Goal: Navigation & Orientation: Find specific page/section

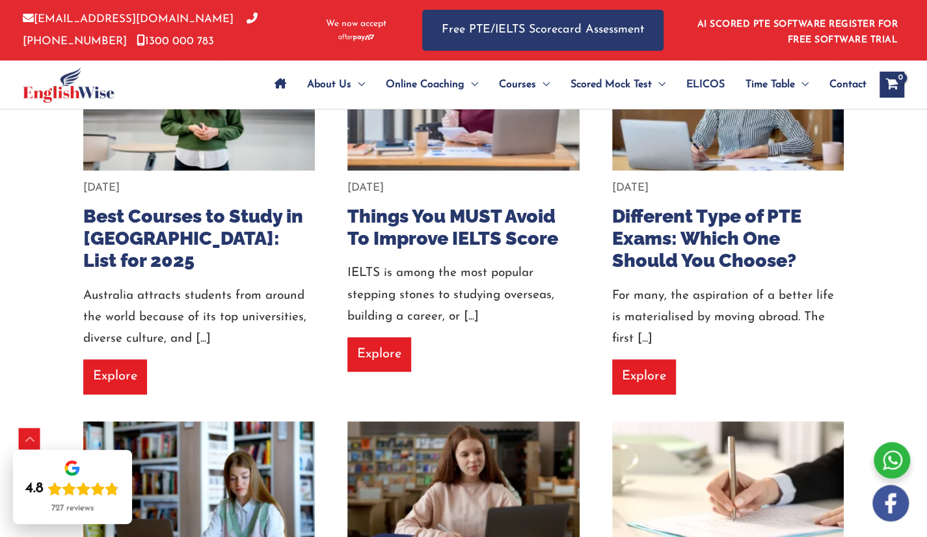
click at [684, 35] on div at bounding box center [686, 30] width 7 height 61
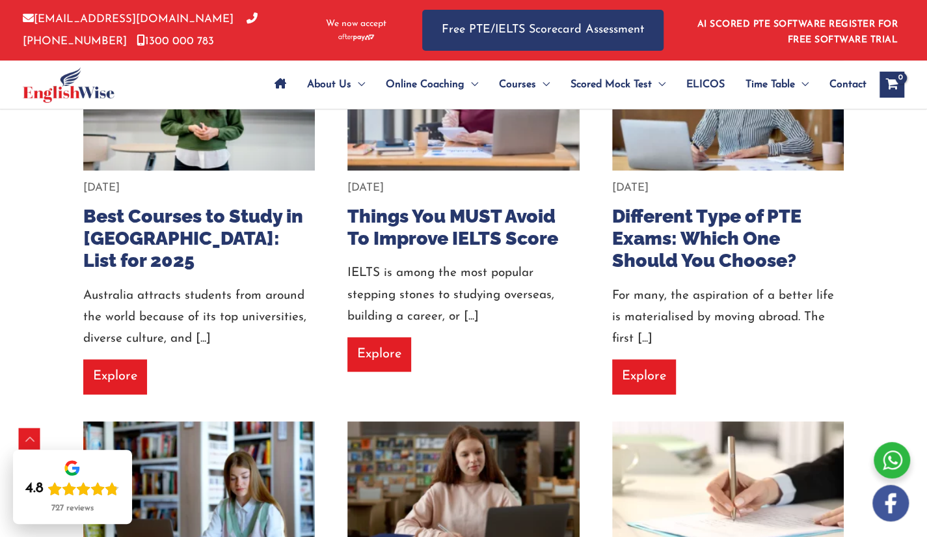
click at [684, 35] on div at bounding box center [686, 30] width 7 height 61
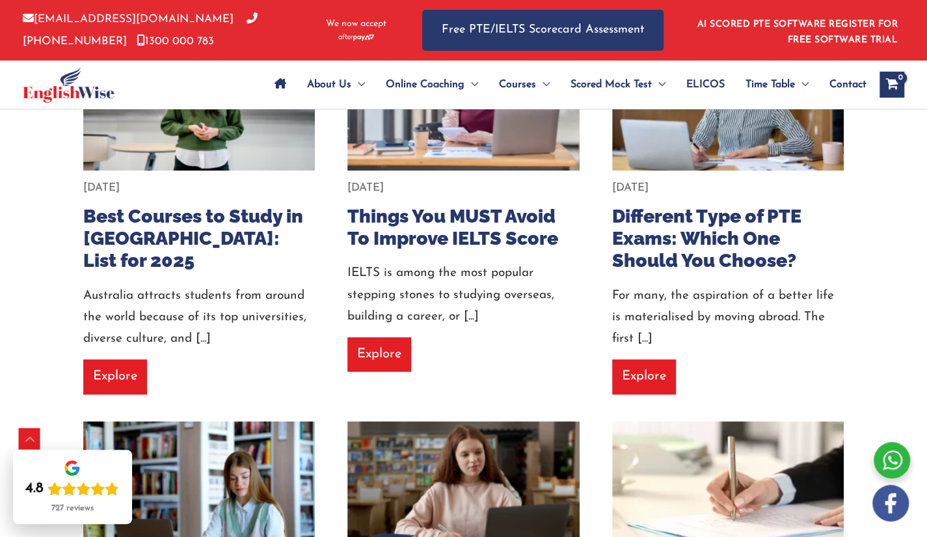
click at [684, 35] on div at bounding box center [686, 30] width 7 height 61
click at [301, 51] on div "[EMAIL_ADDRESS][DOMAIN_NAME] [PHONE_NUMBER] [PHONE_NUMBER] We now accept" at bounding box center [213, 30] width 380 height 61
click at [299, 51] on div "[EMAIL_ADDRESS][DOMAIN_NAME] [PHONE_NUMBER] [PHONE_NUMBER] We now accept" at bounding box center [213, 30] width 380 height 61
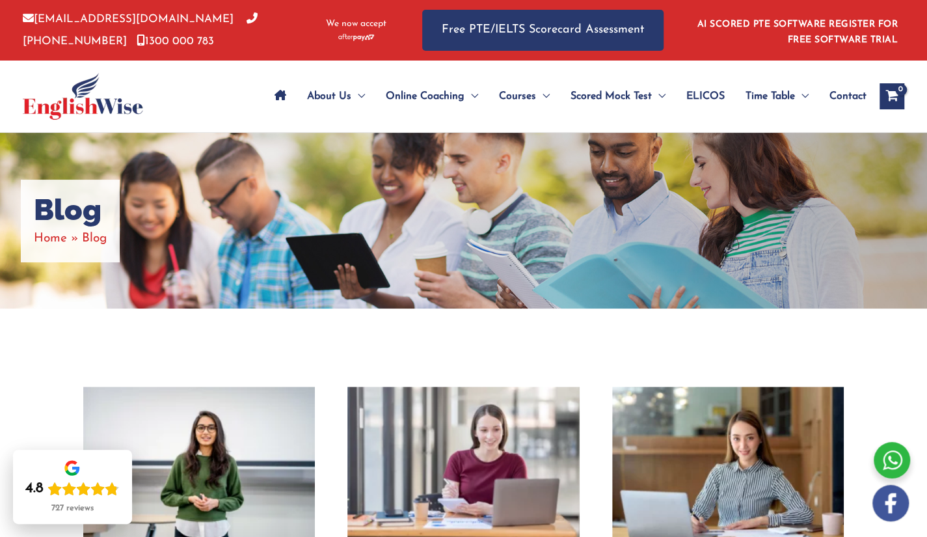
click at [683, 224] on div "Blog Home Blog" at bounding box center [463, 221] width 927 height 176
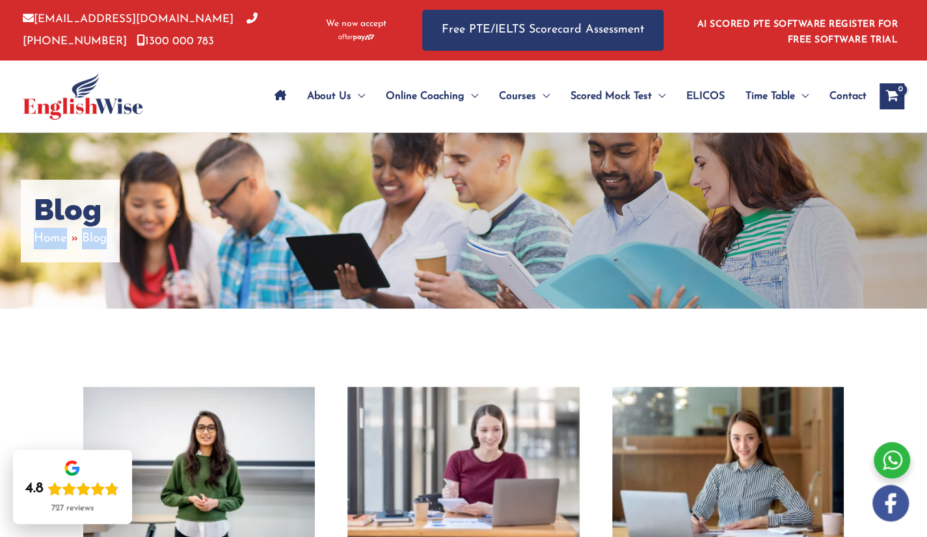
click at [683, 224] on div "Blog Home Blog" at bounding box center [463, 221] width 927 height 176
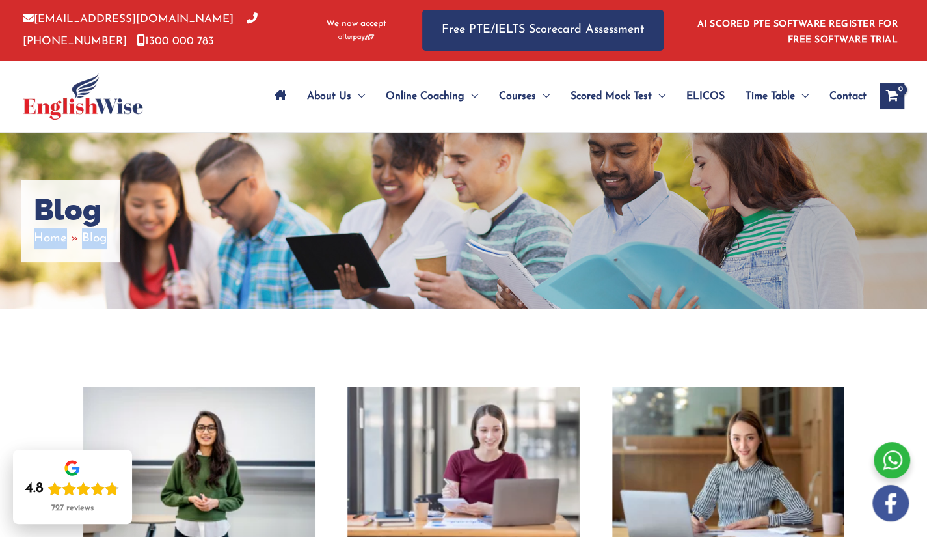
click at [683, 224] on div "Blog Home Blog" at bounding box center [463, 221] width 927 height 176
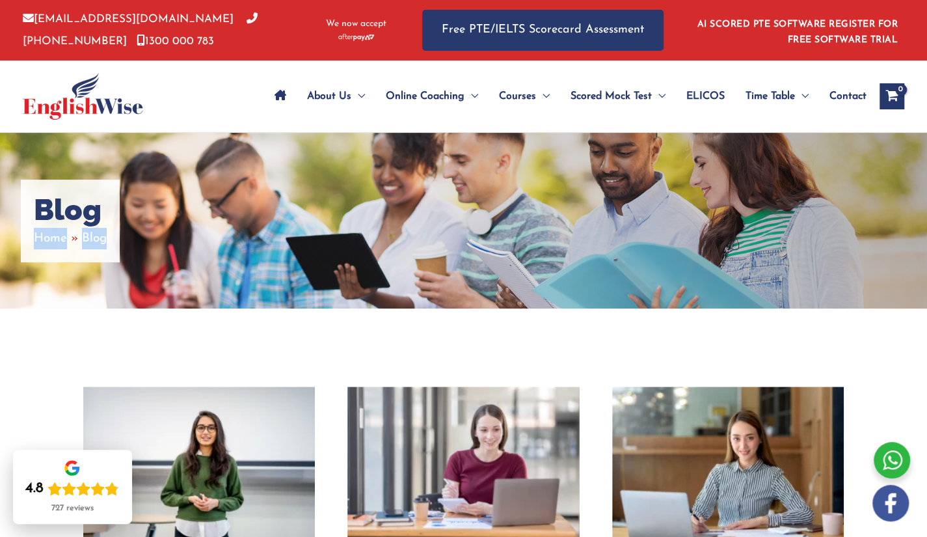
click at [683, 224] on div "Blog Home Blog" at bounding box center [463, 221] width 927 height 176
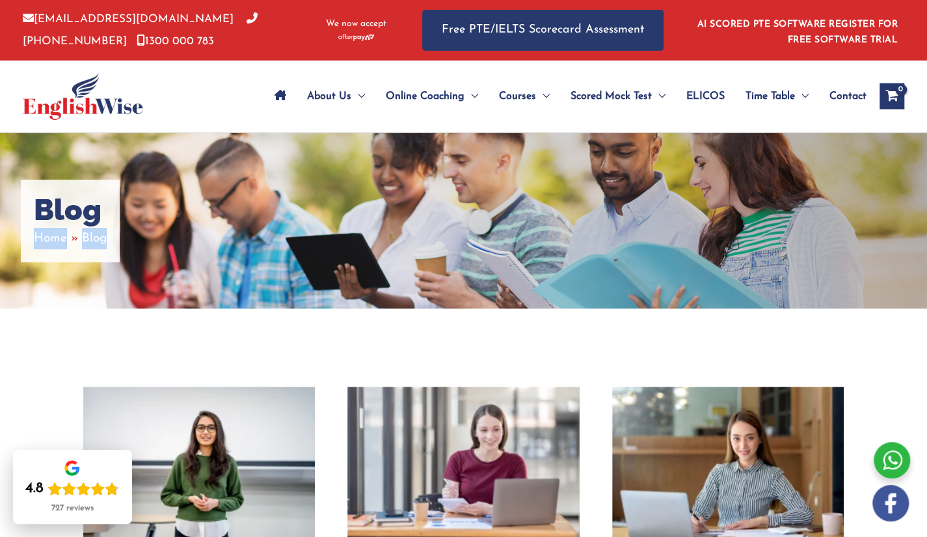
click at [683, 224] on div "Blog Home Blog" at bounding box center [463, 221] width 927 height 176
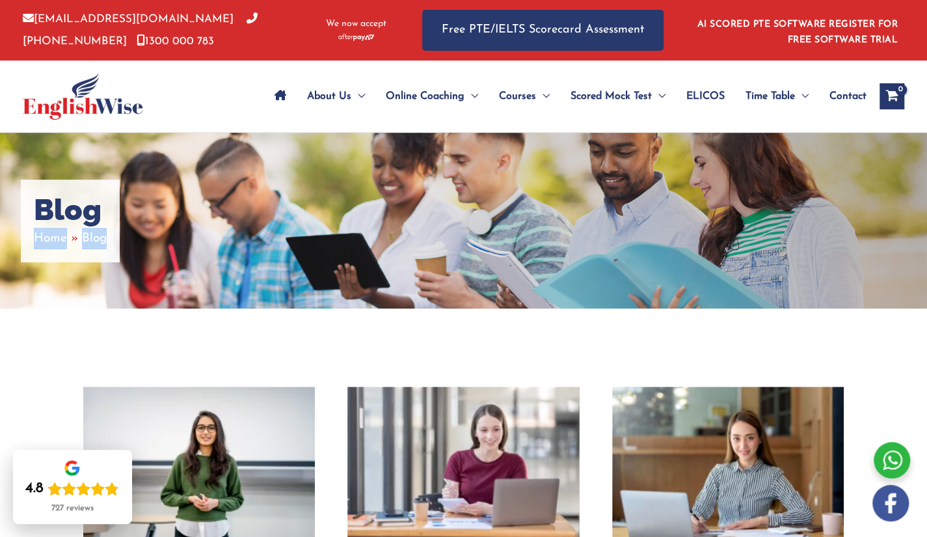
click at [683, 224] on div "Blog Home Blog" at bounding box center [463, 221] width 927 height 176
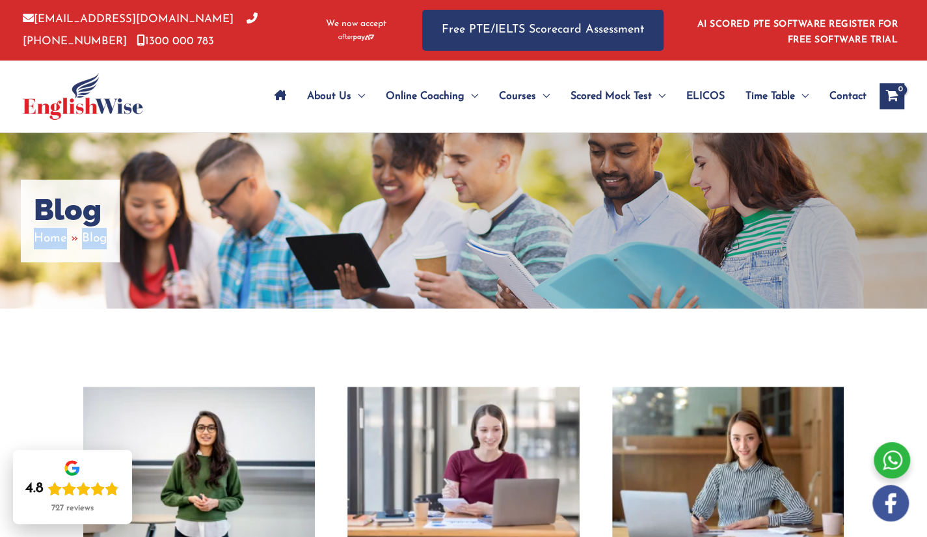
click at [683, 224] on div "Blog Home Blog" at bounding box center [463, 221] width 927 height 176
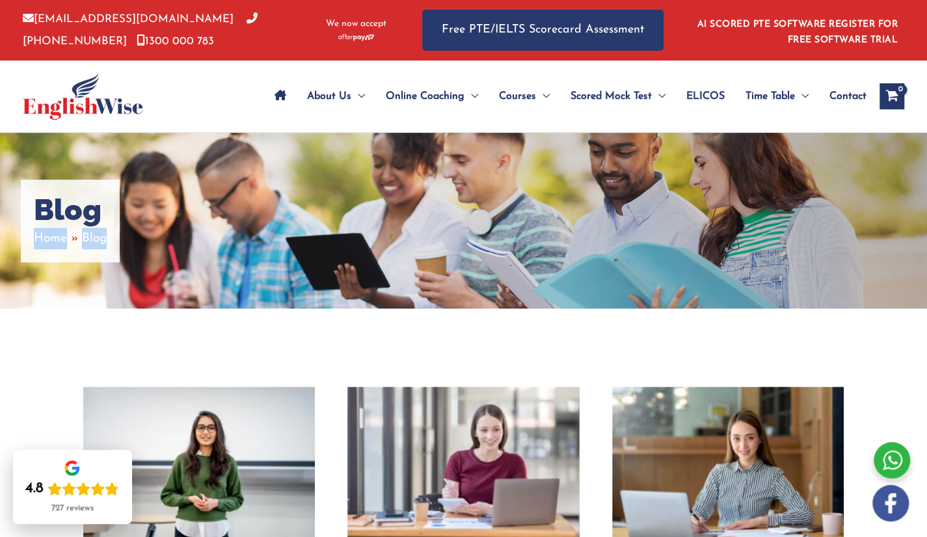
click at [683, 224] on div "Blog Home Blog" at bounding box center [463, 221] width 927 height 176
drag, startPoint x: 701, startPoint y: 182, endPoint x: 854, endPoint y: 190, distance: 153.1
click at [701, 182] on div "Blog Home Blog" at bounding box center [463, 221] width 927 height 176
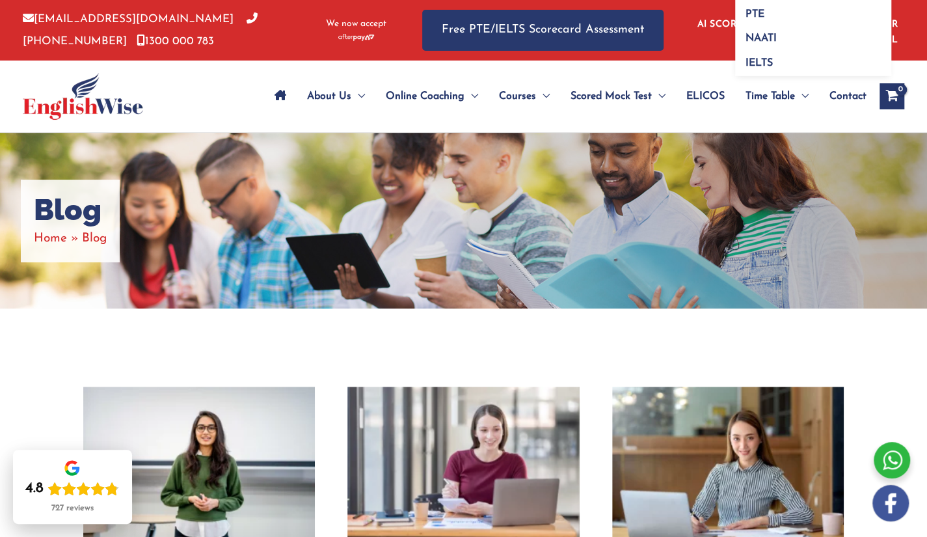
scroll to position [470, 0]
